Goal: Task Accomplishment & Management: Use online tool/utility

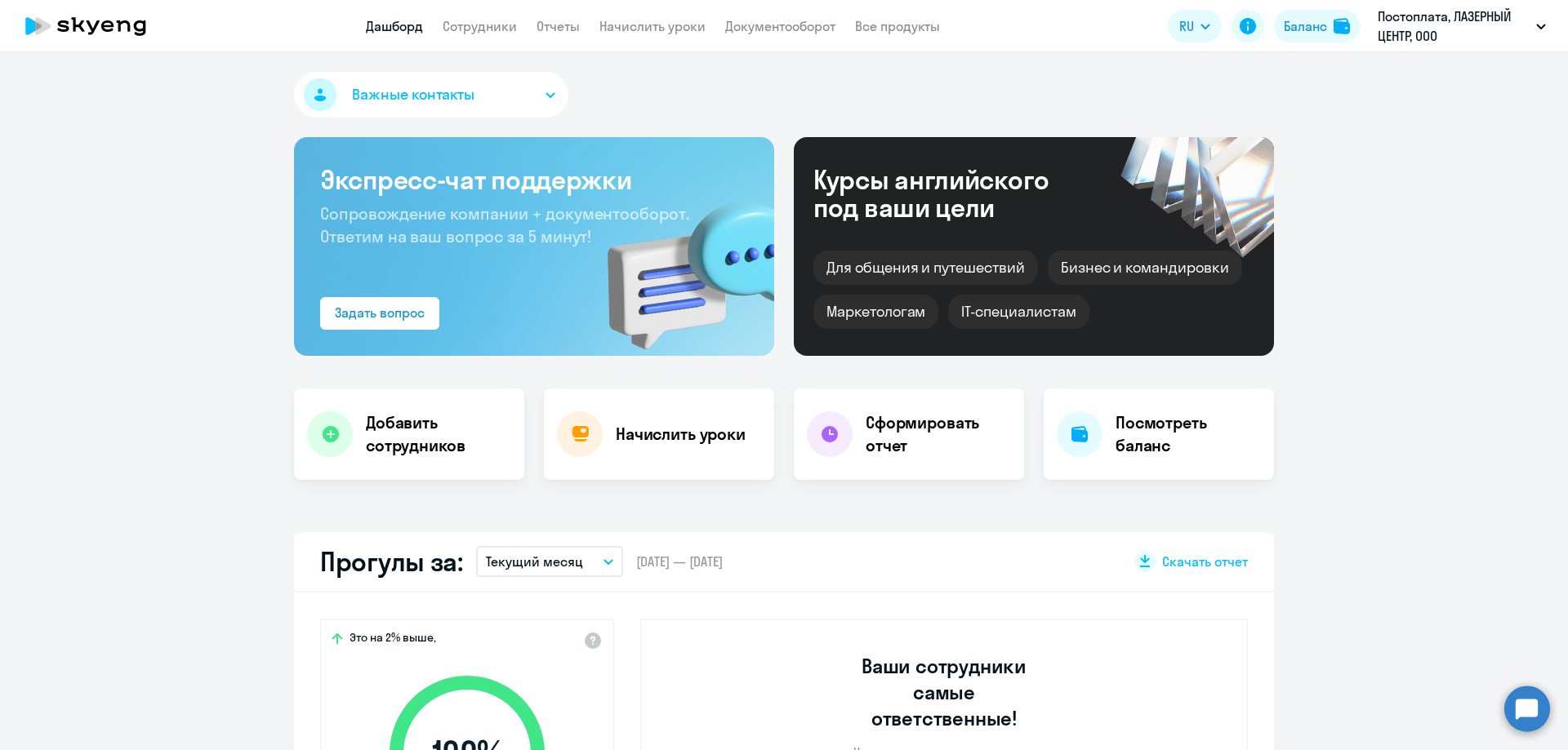
click at [707, 16] on nav "Дашборд Сотрудники Отчеты Начислить уроки Документооборот Все продукты" at bounding box center [653, 27] width 574 height 21
drag, startPoint x: 643, startPoint y: 42, endPoint x: 654, endPoint y: 37, distance: 12.1
click at [644, 42] on app-header "Дашборд Сотрудники Отчеты Начислить уроки Документооборот Все продукты Дашборд …" at bounding box center [784, 26] width 1568 height 52
click at [655, 37] on app-header "Дашборд Сотрудники Отчеты Начислить уроки Документооборот Все продукты Дашборд …" at bounding box center [784, 26] width 1568 height 52
click at [659, 28] on link "Начислить уроки" at bounding box center [652, 26] width 106 height 16
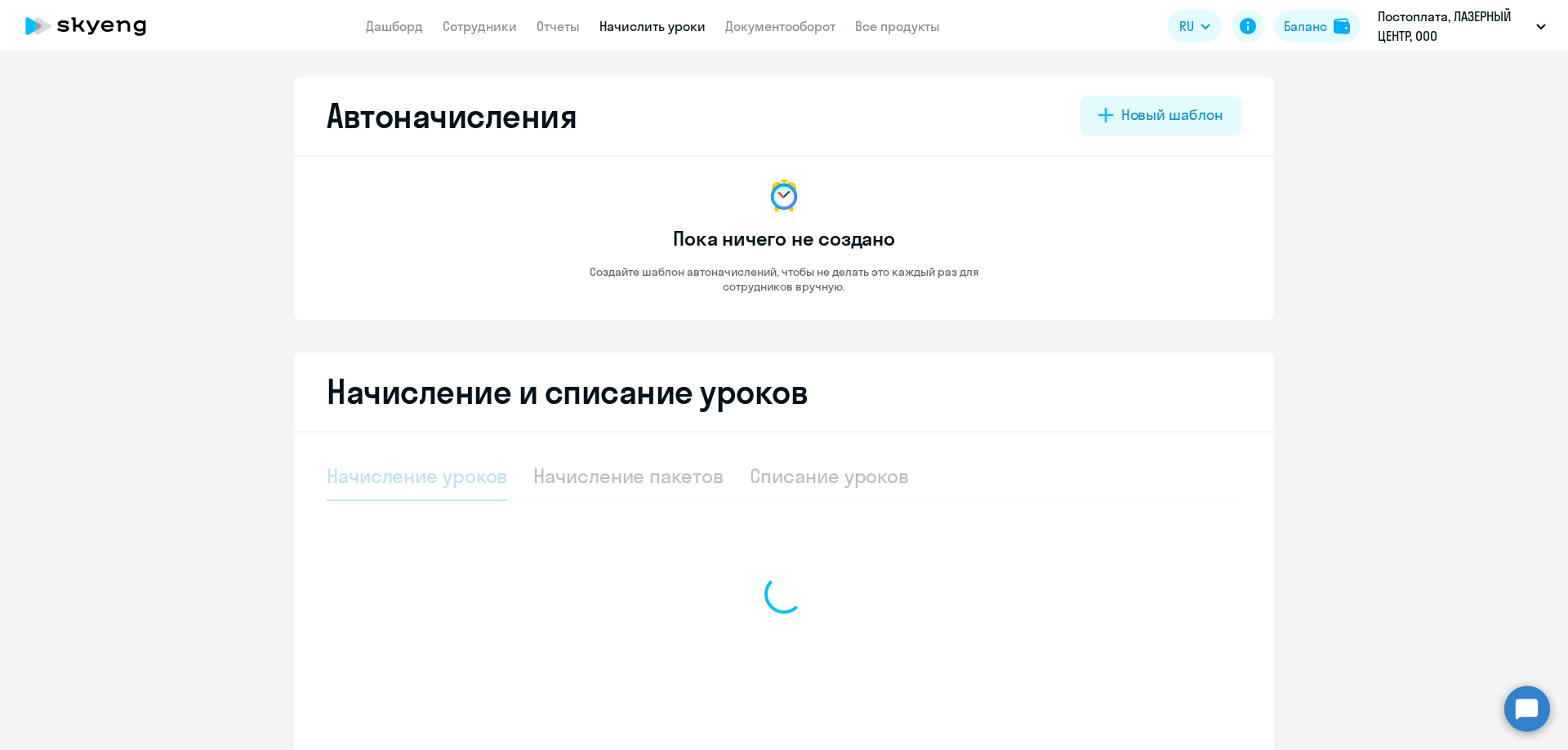
select select "10"
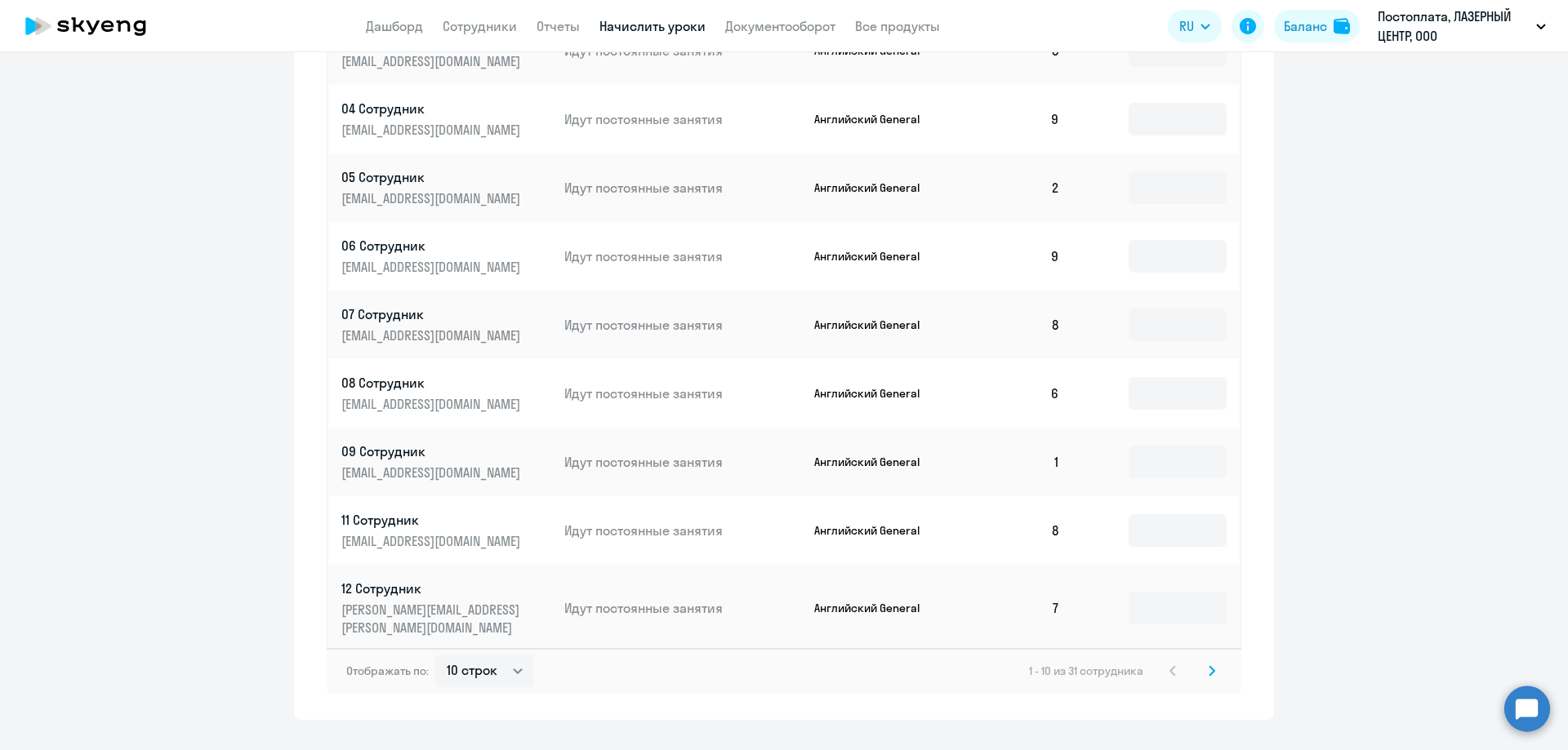
scroll to position [798, 0]
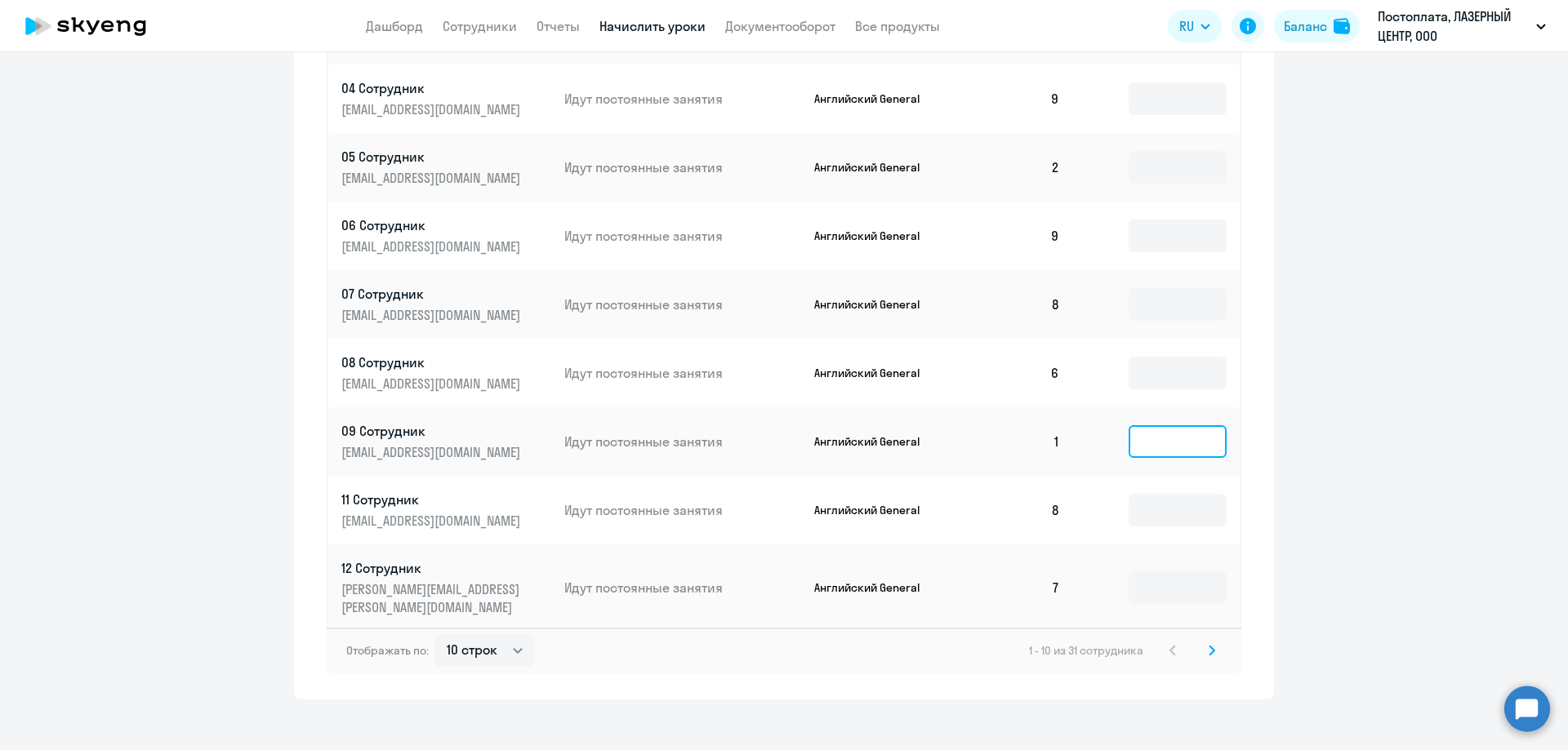
click at [1147, 445] on input at bounding box center [1177, 442] width 98 height 33
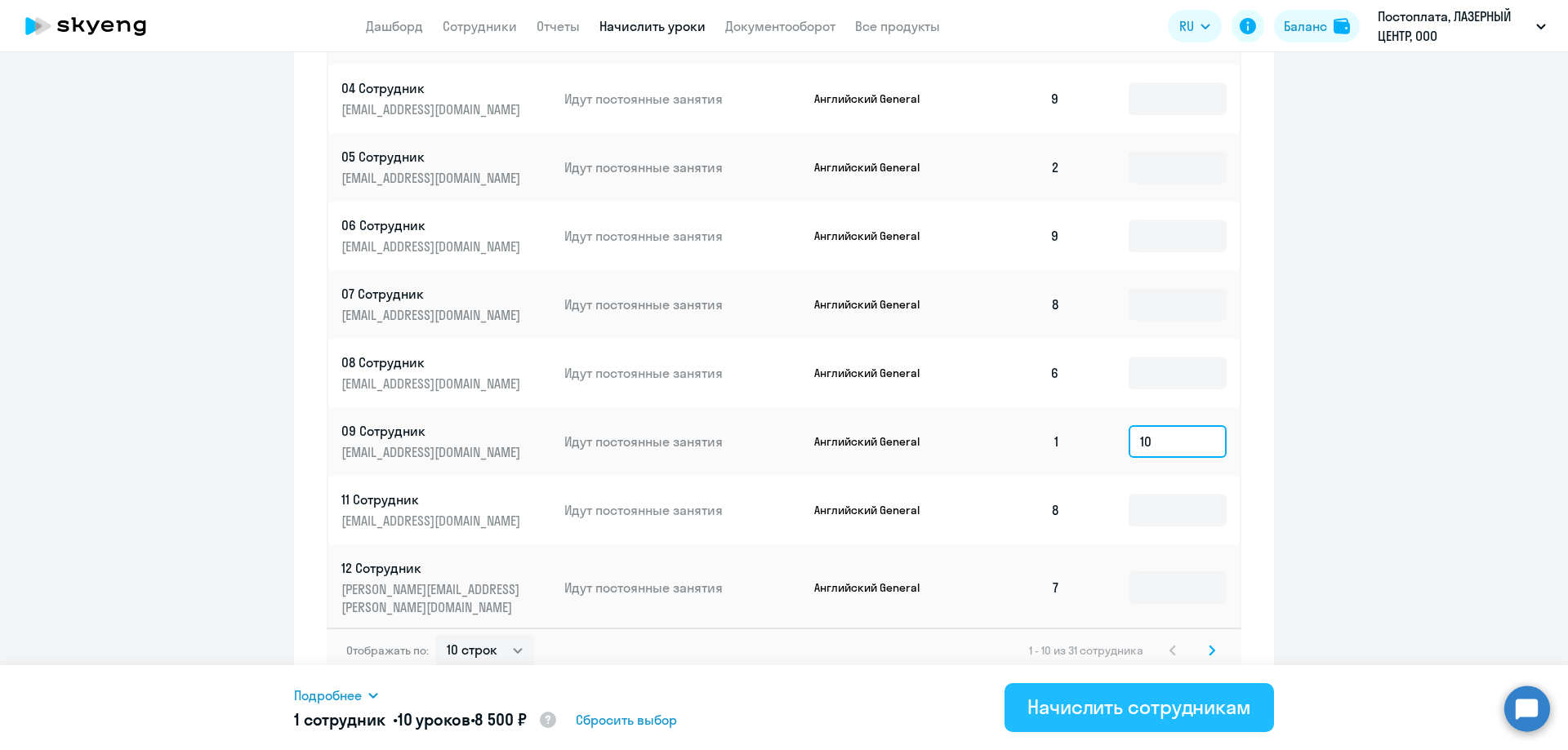
type input "10"
click at [1137, 713] on div "Начислить сотрудникам" at bounding box center [1139, 707] width 224 height 26
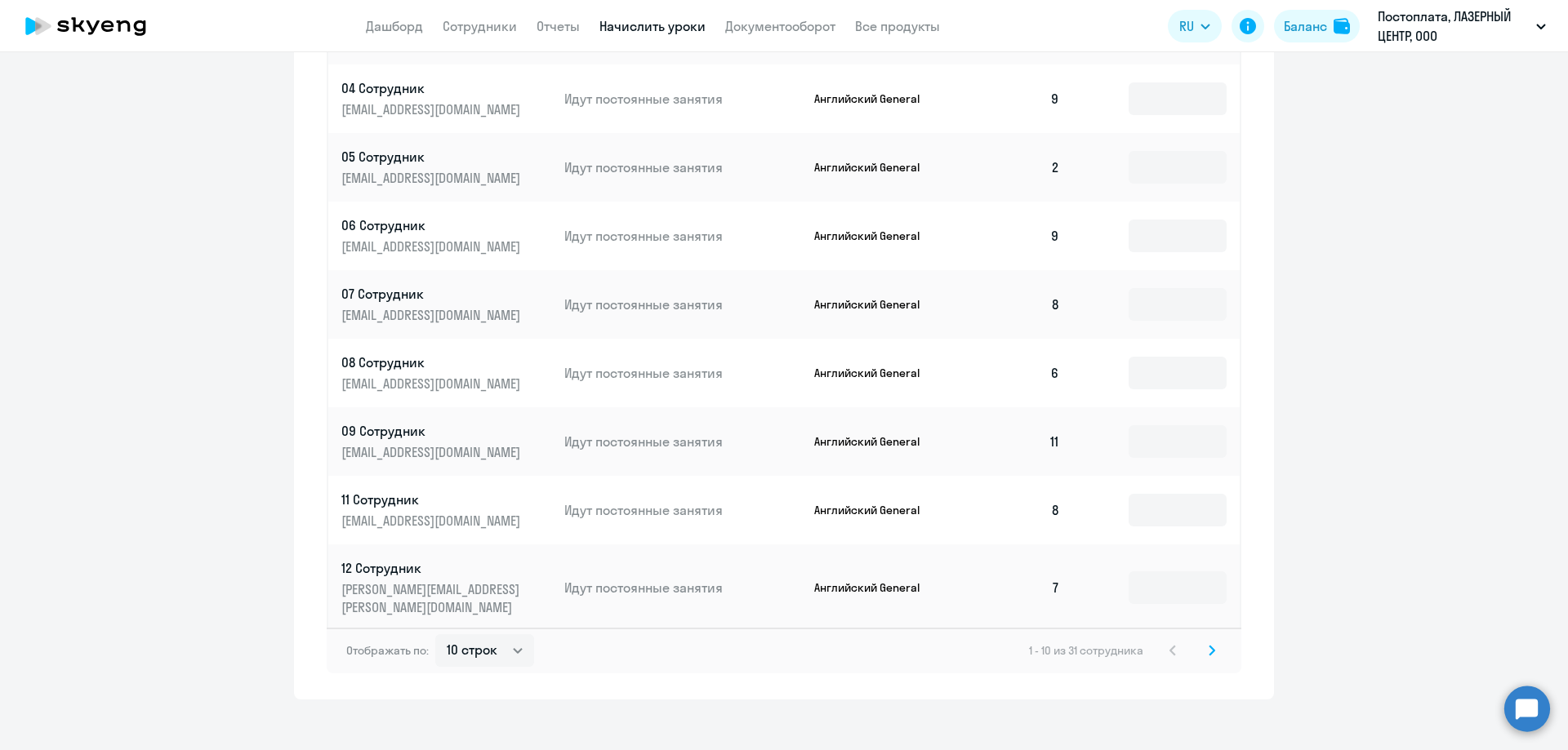
click at [383, 35] on app-menu-item-link "Дашборд" at bounding box center [395, 27] width 57 height 21
click at [396, 23] on link "Дашборд" at bounding box center [395, 26] width 57 height 16
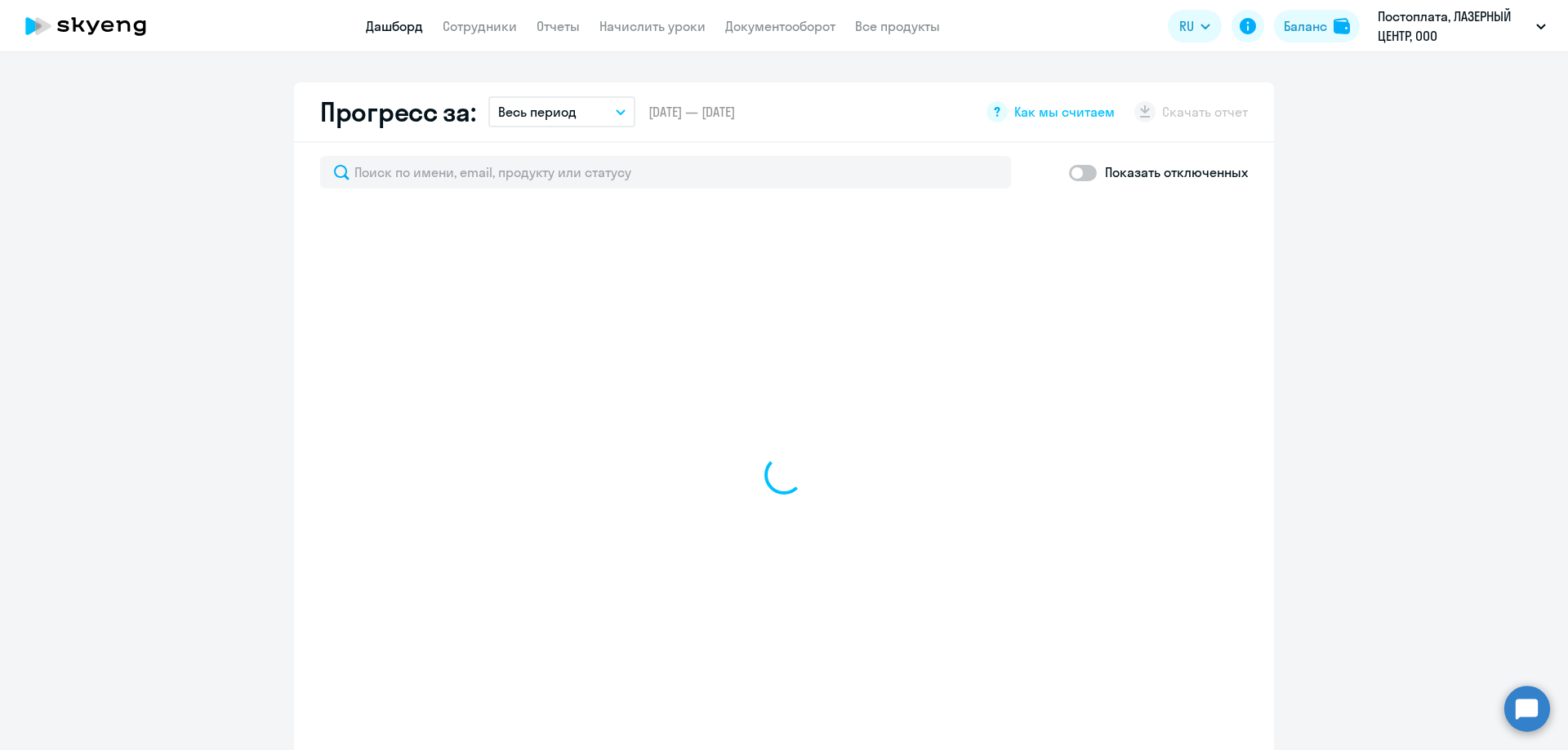
scroll to position [914, 0]
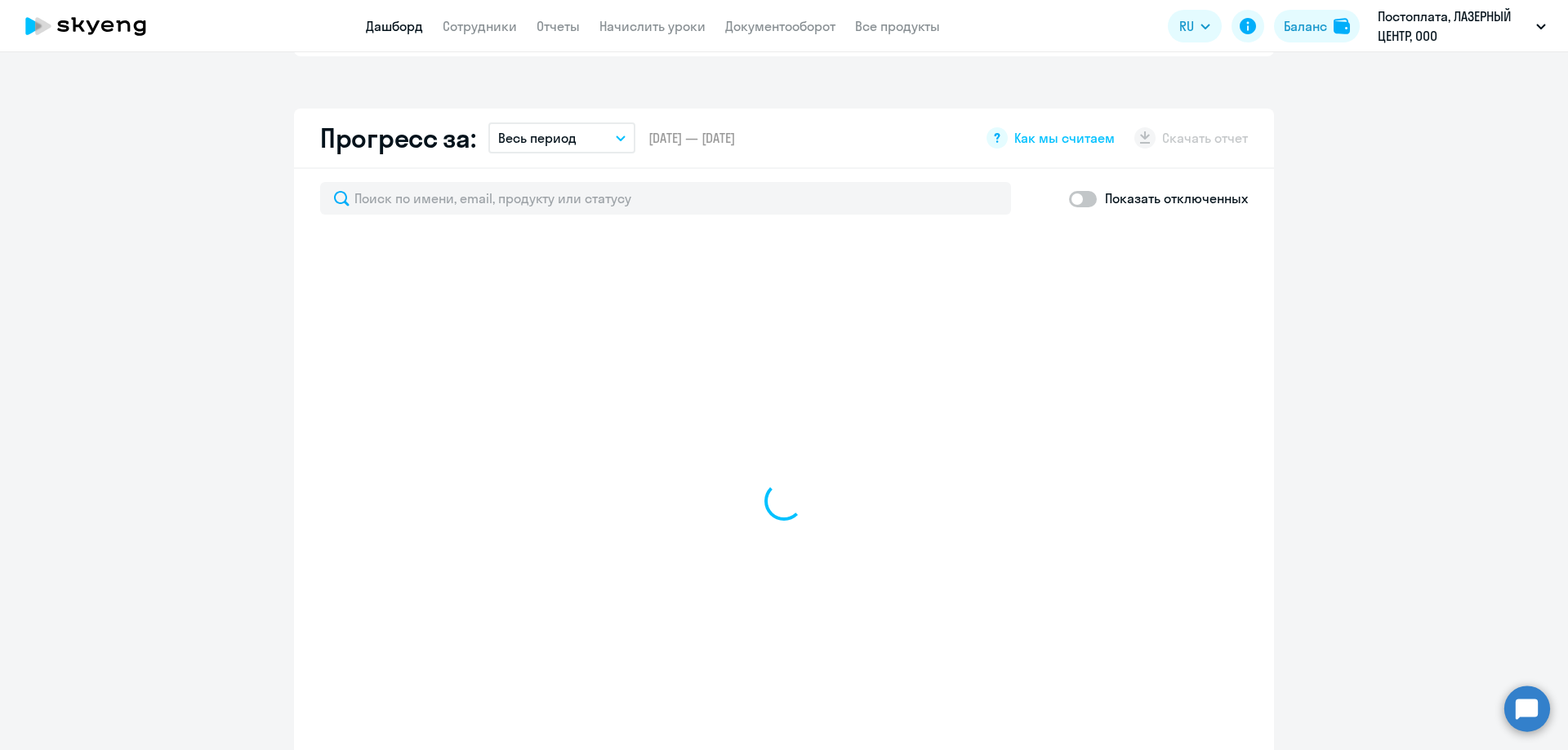
select select "30"
